Goal: Transaction & Acquisition: Purchase product/service

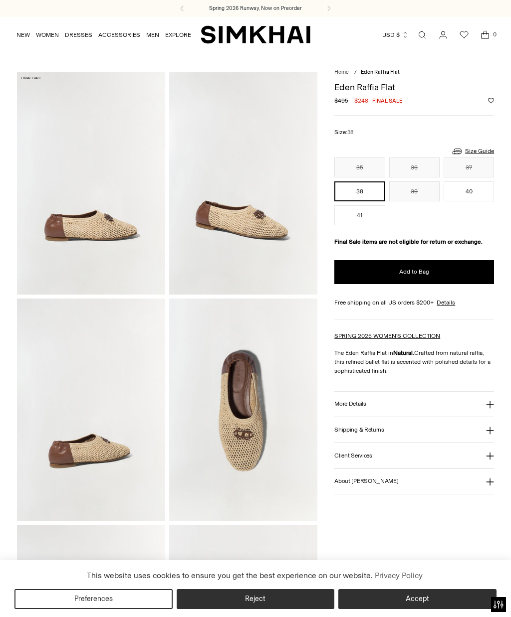
click at [467, 191] on button "40" at bounding box center [468, 192] width 50 height 20
click at [415, 274] on span "Add to Bag" at bounding box center [414, 272] width 30 height 8
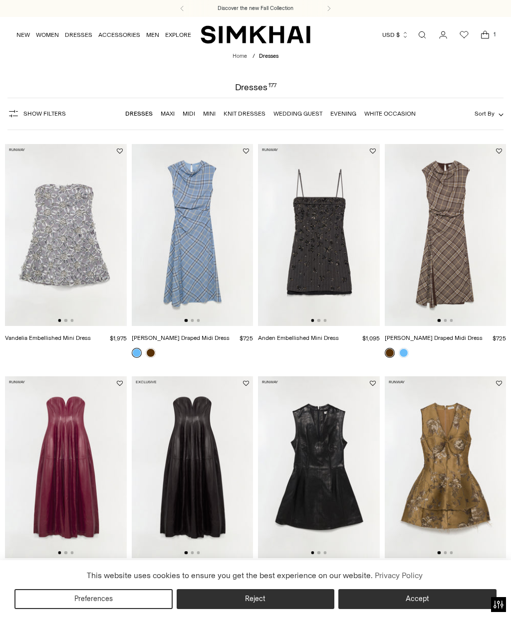
click at [419, 36] on icon "Open search modal" at bounding box center [421, 35] width 11 height 8
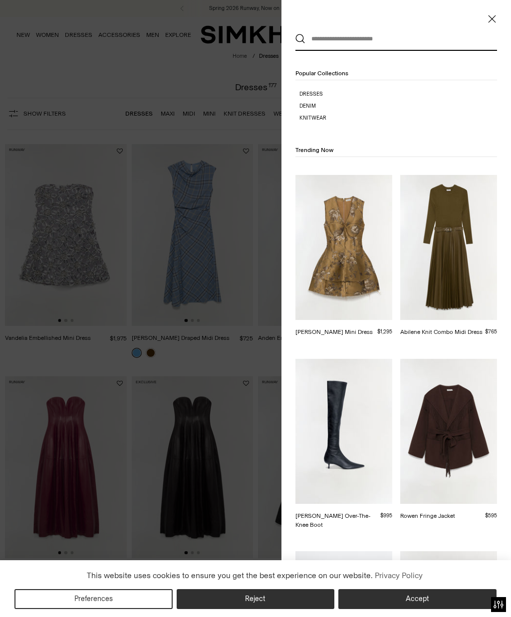
click at [347, 36] on input "text" at bounding box center [393, 39] width 177 height 22
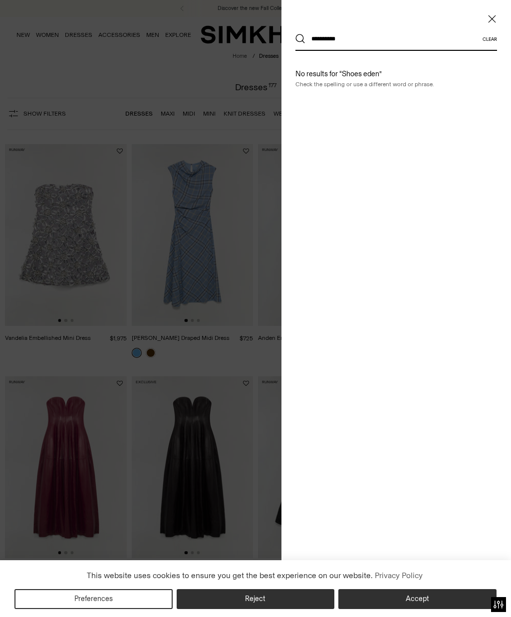
type input "**********"
click at [300, 39] on button "Search" at bounding box center [300, 39] width 10 height 10
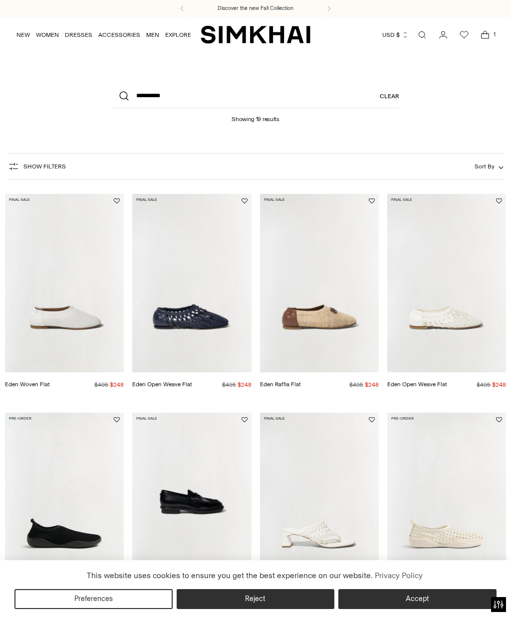
click at [301, 381] on link "Eden Raffia Flat" at bounding box center [280, 384] width 41 height 7
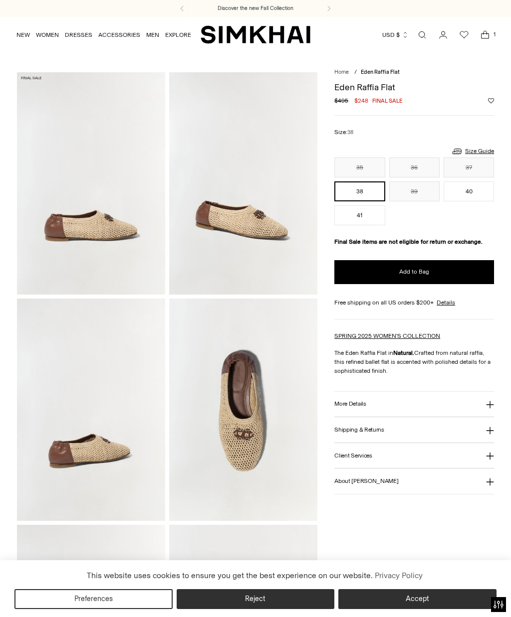
click at [465, 196] on button "40" at bounding box center [468, 192] width 50 height 20
click at [385, 275] on button "Add to Bag" at bounding box center [414, 272] width 160 height 24
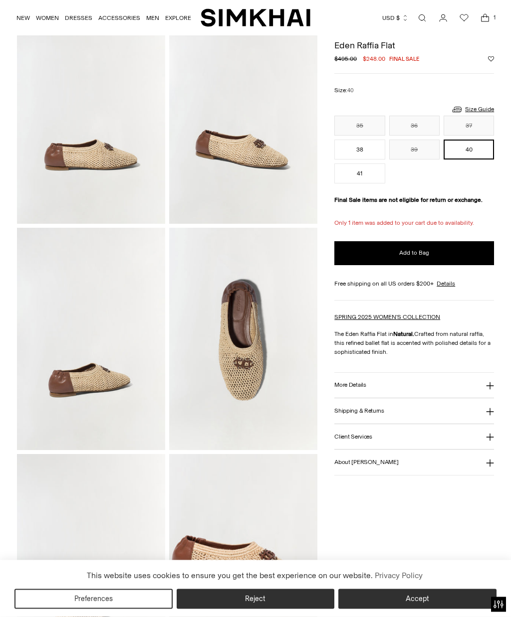
scroll to position [173, 0]
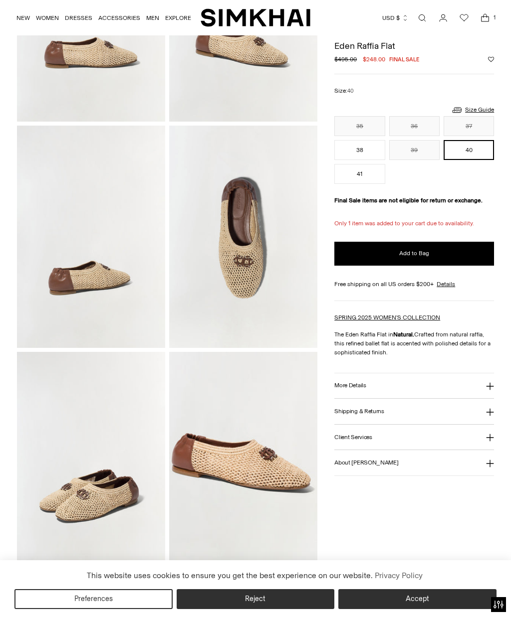
click at [405, 258] on span "Add to Bag" at bounding box center [414, 253] width 30 height 8
click at [493, 11] on span "Open cart modal" at bounding box center [485, 18] width 20 height 20
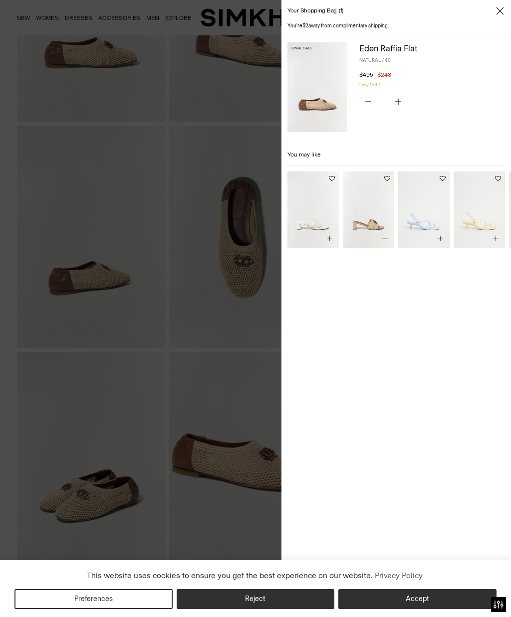
click at [391, 609] on button "Accept" at bounding box center [417, 600] width 158 height 20
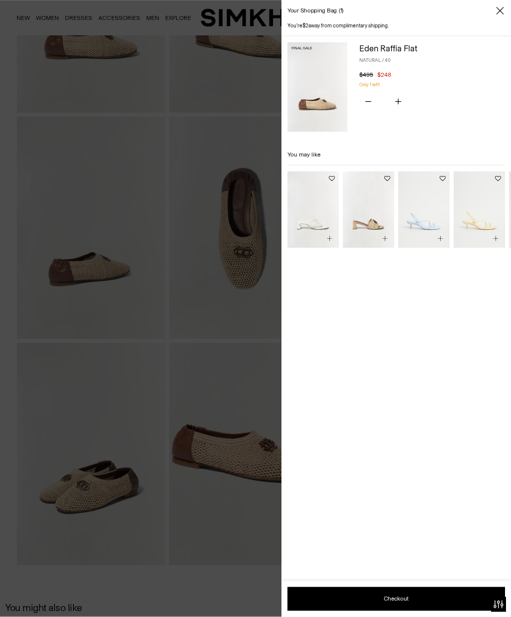
scroll to position [182, 0]
click at [383, 611] on button "Checkout" at bounding box center [395, 600] width 217 height 24
